Goal: Book appointment/travel/reservation

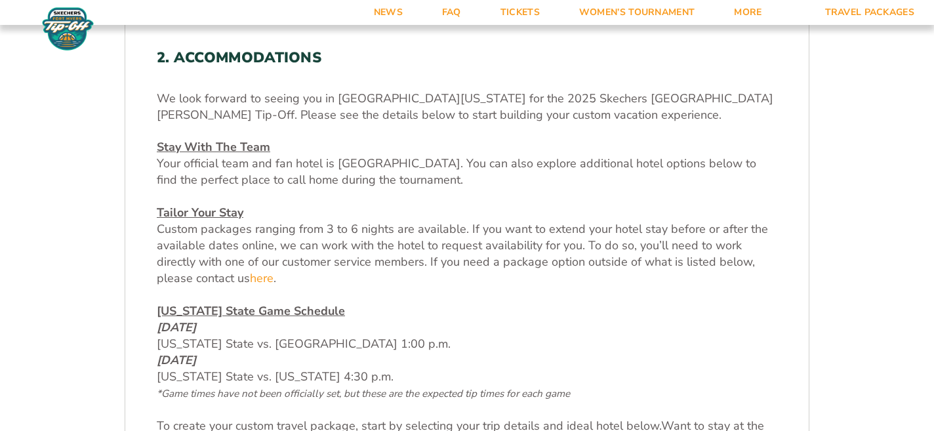
scroll to position [406, 0]
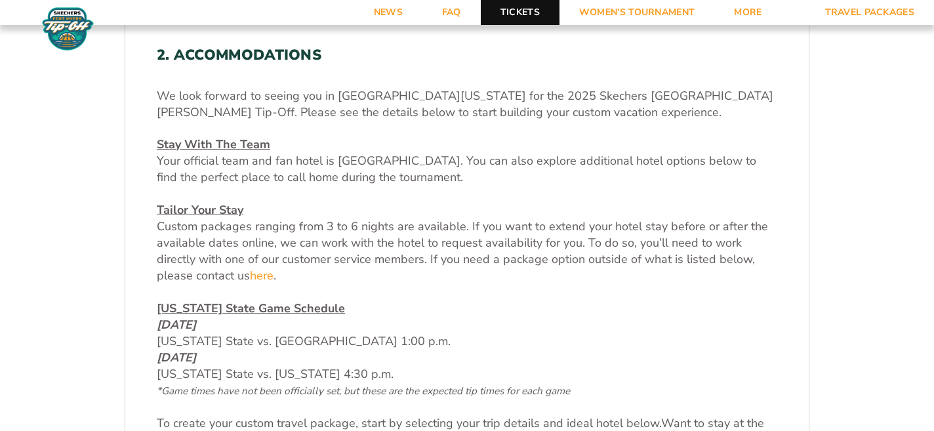
click at [518, 10] on link "Tickets" at bounding box center [520, 12] width 79 height 25
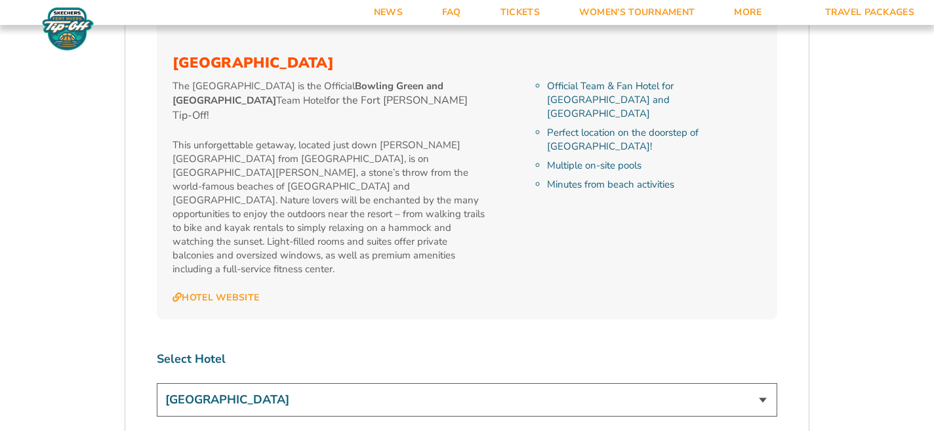
scroll to position [1455, 0]
click at [764, 382] on select "[GEOGRAPHIC_DATA]" at bounding box center [467, 398] width 621 height 33
click at [157, 382] on select "[GEOGRAPHIC_DATA]" at bounding box center [467, 398] width 621 height 33
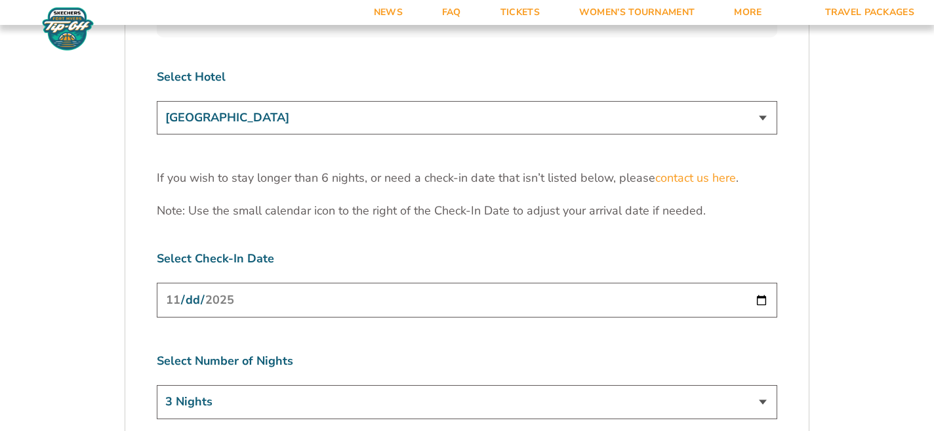
scroll to position [1740, 0]
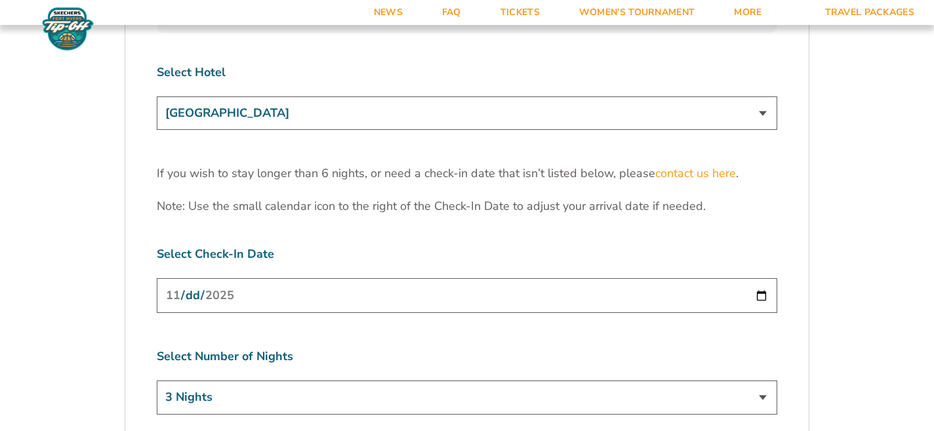
click at [765, 381] on select "3 Nights 4 Nights 5 Nights 6 Nights" at bounding box center [467, 397] width 621 height 33
select select "6 Nights"
click at [157, 381] on select "3 Nights 4 Nights 5 Nights 6 Nights" at bounding box center [467, 397] width 621 height 33
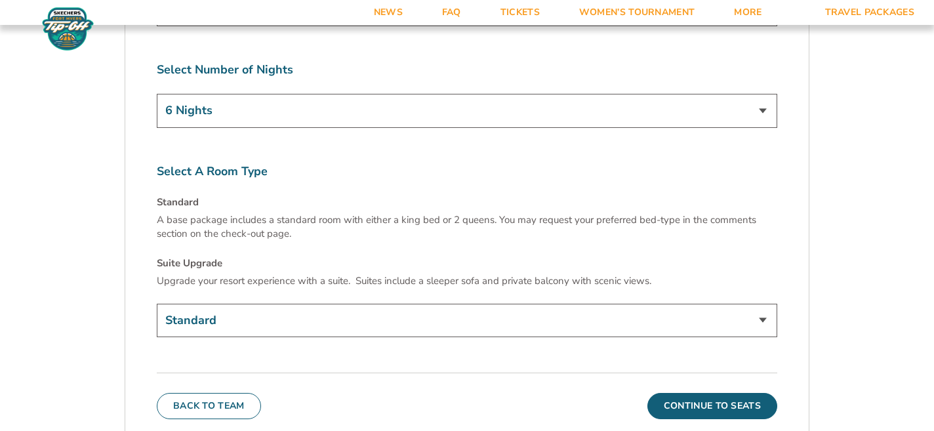
scroll to position [2039, 0]
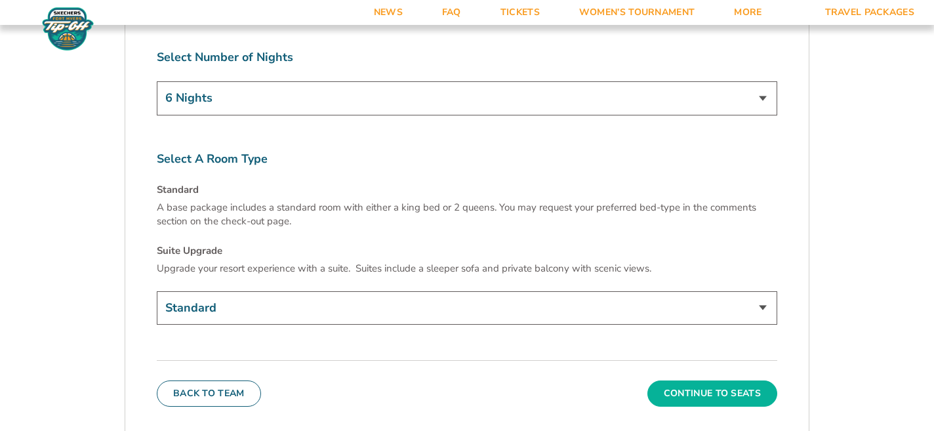
click at [696, 381] on button "Continue To Seats" at bounding box center [713, 394] width 130 height 26
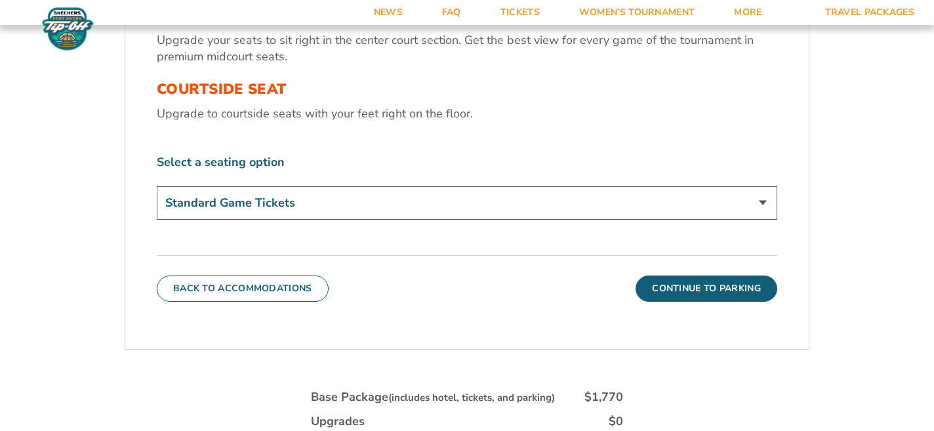
scroll to position [518, 0]
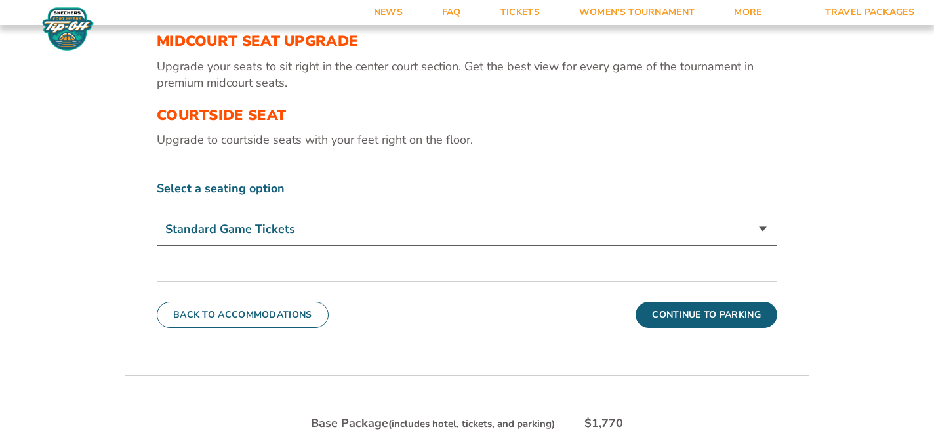
click at [770, 225] on select "Standard Game Tickets Midcourt Seat Upgrade (+$130 per person) Courtside Seat (…" at bounding box center [467, 229] width 621 height 33
click at [157, 213] on select "Standard Game Tickets Midcourt Seat Upgrade (+$130 per person) Courtside Seat (…" at bounding box center [467, 229] width 621 height 33
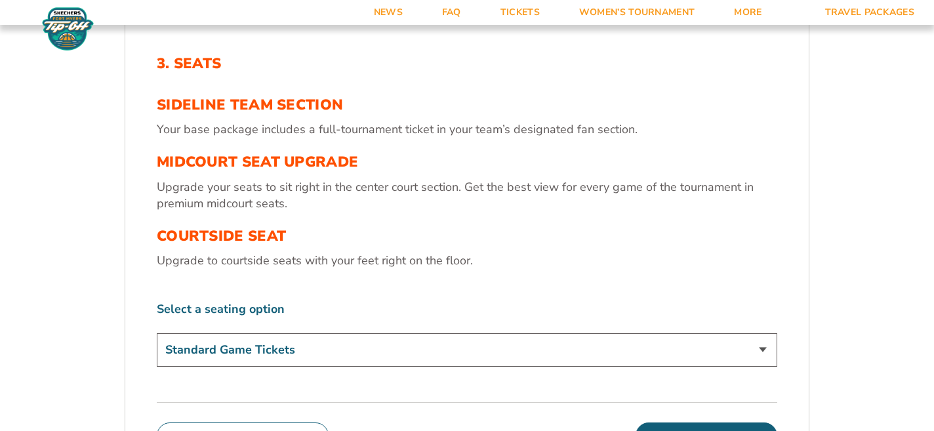
scroll to position [234, 0]
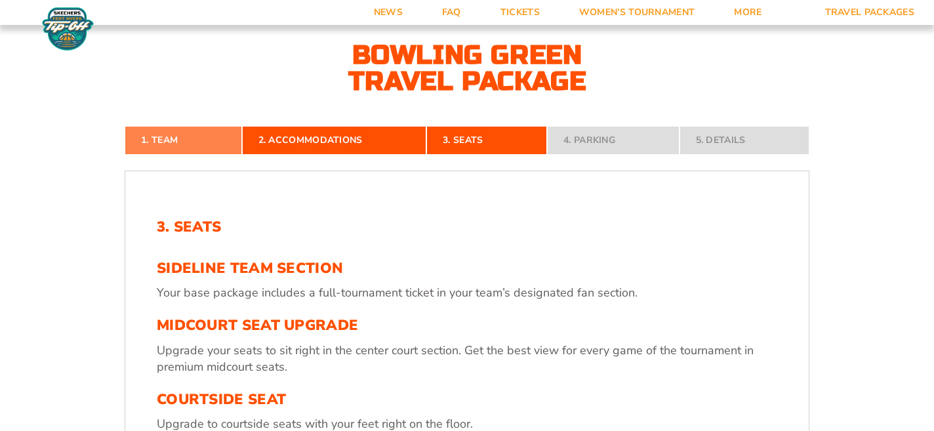
click at [170, 129] on link "1. Team" at bounding box center [183, 140] width 117 height 29
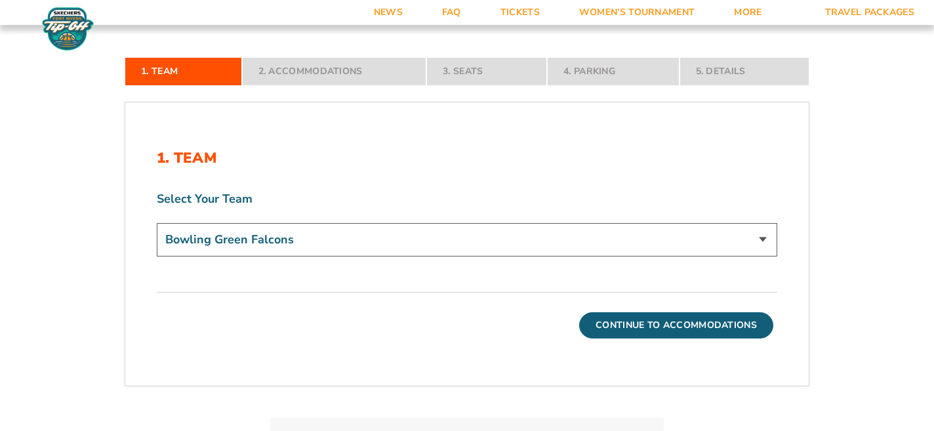
scroll to position [303, 0]
click at [307, 71] on nav "1. Team 2. Accommodations 3. Seats 4. Parking 5. Details" at bounding box center [467, 70] width 685 height 29
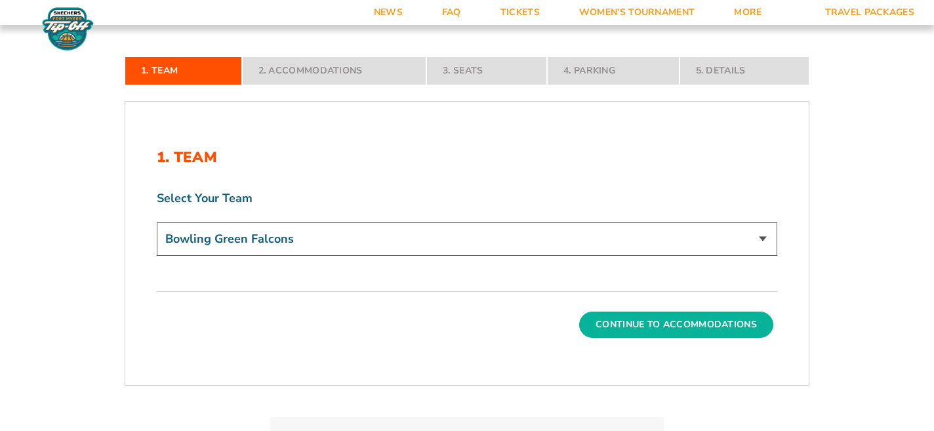
click at [609, 326] on button "Continue To Accommodations" at bounding box center [676, 325] width 194 height 26
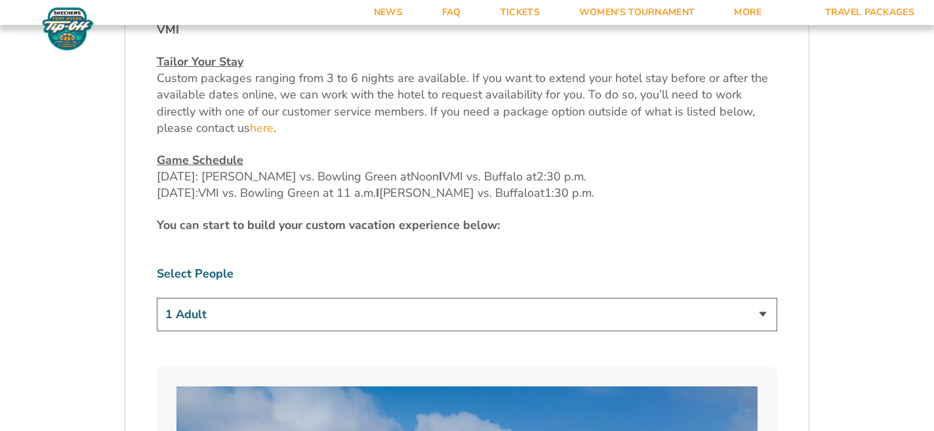
scroll to position [592, 0]
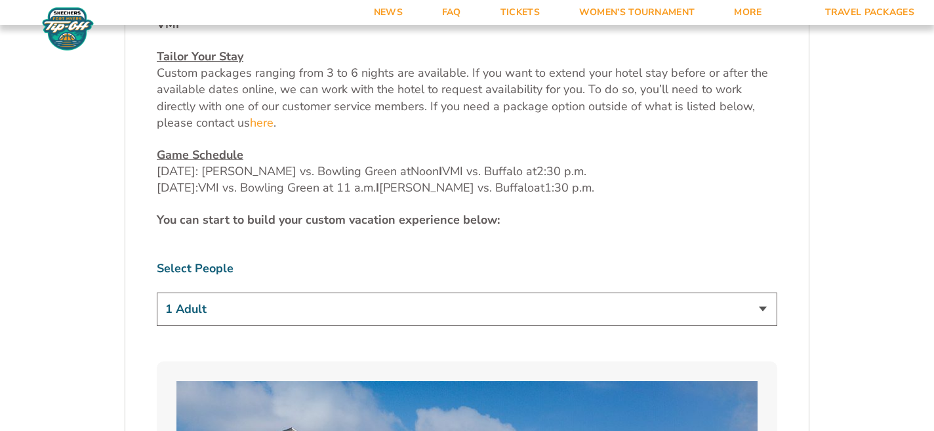
click at [763, 293] on select "1 Adult 2 Adults 3 Adults 4 Adults 2 Adults + 1 Child 2 Adults + 2 Children 2 A…" at bounding box center [467, 309] width 621 height 33
select select "4 Adults"
click at [157, 293] on select "1 Adult 2 Adults 3 Adults 4 Adults 2 Adults + 1 Child 2 Adults + 2 Children 2 A…" at bounding box center [467, 309] width 621 height 33
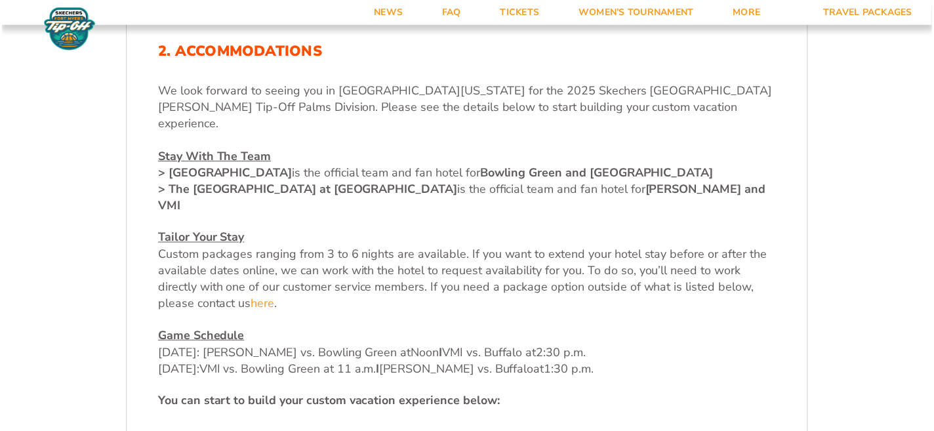
scroll to position [410, 0]
